Goal: Information Seeking & Learning: Check status

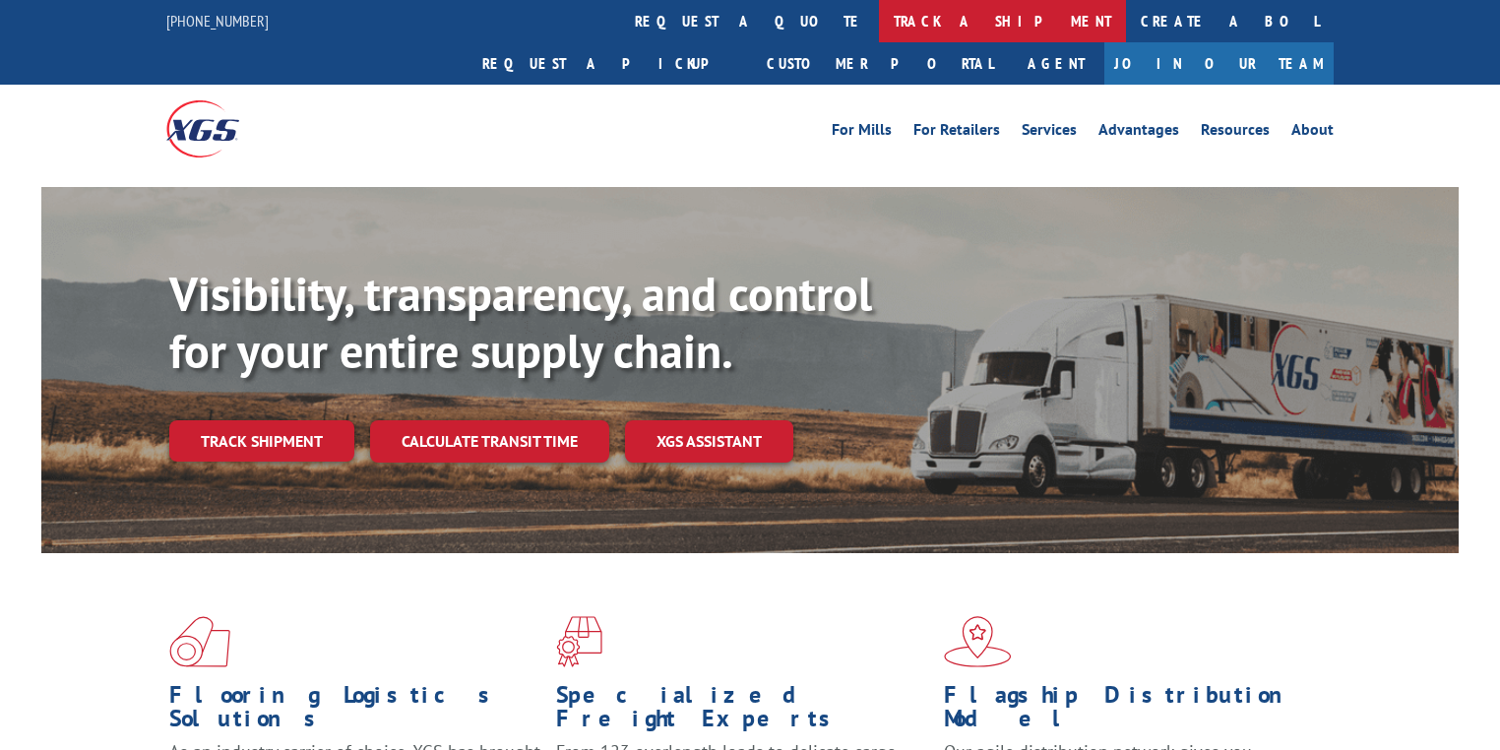
click at [879, 16] on link "track a shipment" at bounding box center [1002, 21] width 247 height 42
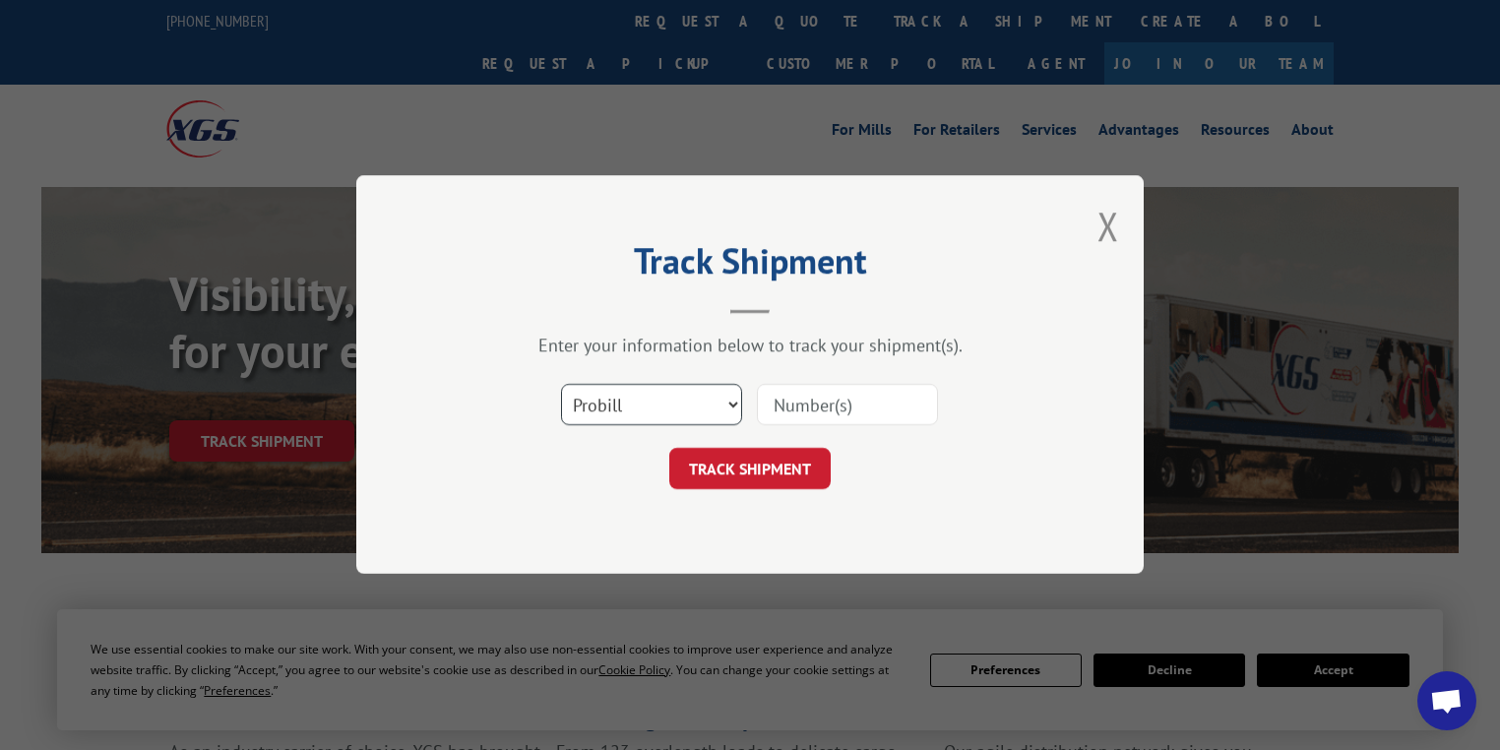
click at [636, 406] on select "Select category... Probill BOL PO" at bounding box center [651, 405] width 181 height 41
select select "po"
click at [561, 385] on select "Select category... Probill BOL PO" at bounding box center [651, 405] width 181 height 41
click at [773, 401] on input at bounding box center [847, 405] width 181 height 41
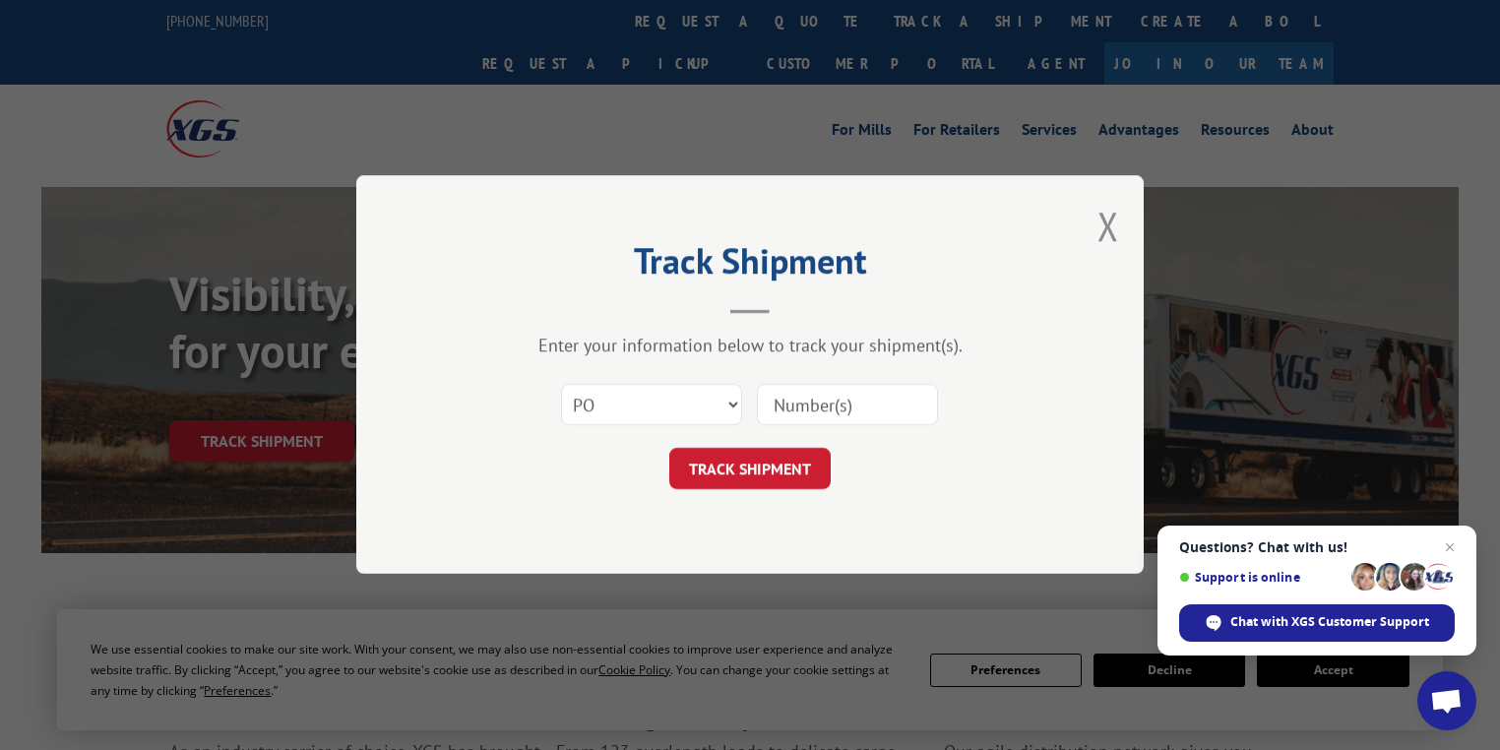
paste input "85507270"
type input "85507270"
click at [780, 468] on button "TRACK SHIPMENT" at bounding box center [749, 469] width 161 height 41
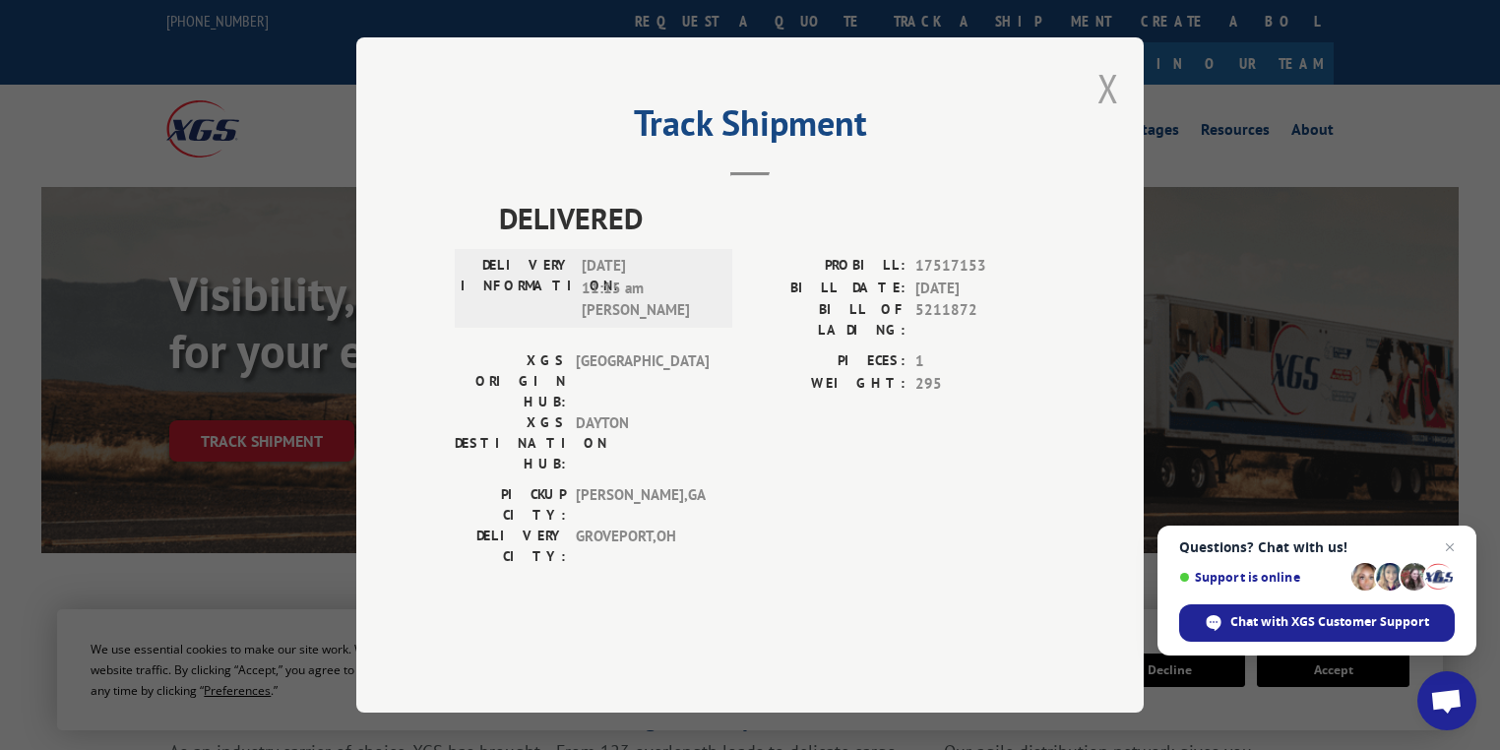
click at [1114, 114] on button "Close modal" at bounding box center [1108, 88] width 22 height 52
